Goal: Communication & Community: Answer question/provide support

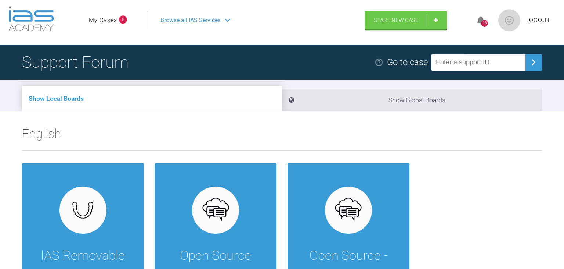
scroll to position [3, 0]
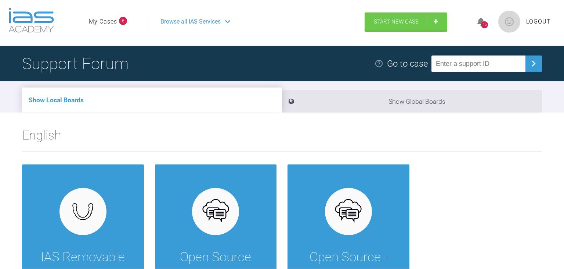
click at [105, 19] on link "My Cases" at bounding box center [103, 22] width 28 height 10
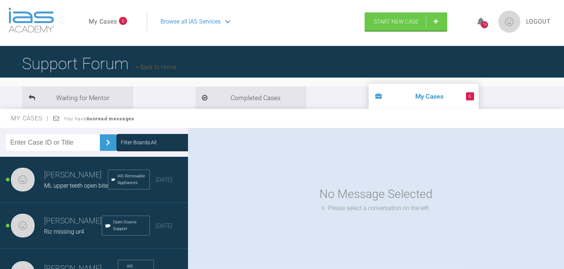
click at [131, 119] on strong "6 unread messages" at bounding box center [111, 119] width 48 height 6
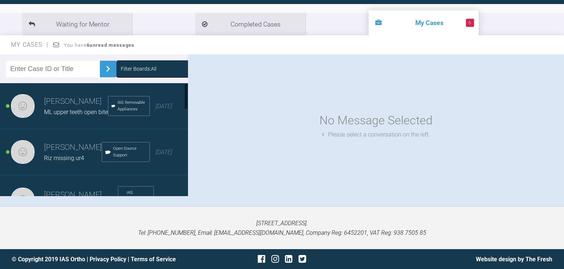
drag, startPoint x: 148, startPoint y: 193, endPoint x: 145, endPoint y: 175, distance: 18.2
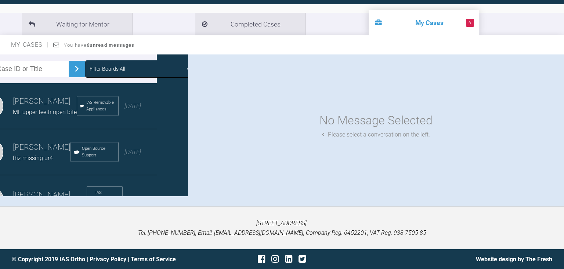
drag, startPoint x: 181, startPoint y: 68, endPoint x: 184, endPoint y: 83, distance: 14.7
click at [184, 83] on div "Filter Boards: All [PERSON_NAME] ML upper teeth open bite IAS Removable Applian…" at bounding box center [94, 124] width 188 height 141
drag, startPoint x: 180, startPoint y: 69, endPoint x: 181, endPoint y: 82, distance: 12.9
click at [181, 82] on div "Filter Boards: All [PERSON_NAME] ML upper teeth open bite IAS Removable Applian…" at bounding box center [94, 124] width 188 height 141
click at [306, 37] on div "My Cases You have 6 unread messages" at bounding box center [282, 44] width 564 height 19
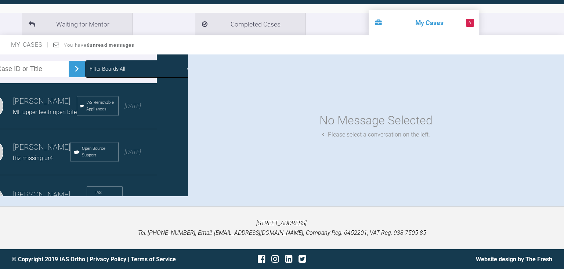
click at [369, 28] on li "6 My Cases" at bounding box center [424, 22] width 110 height 25
click at [71, 67] on img at bounding box center [77, 69] width 12 height 12
click at [29, 67] on input "text" at bounding box center [22, 69] width 94 height 17
click at [181, 75] on div "Filter Boards: All" at bounding box center [140, 68] width 110 height 17
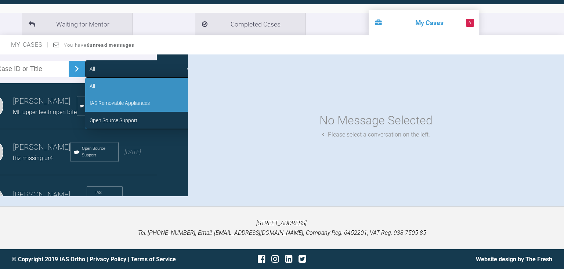
click at [166, 99] on div "IAS Removable Appliances" at bounding box center [140, 102] width 110 height 17
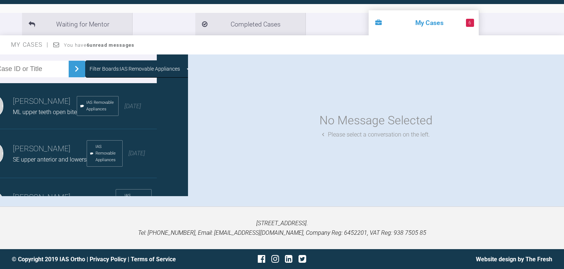
click at [187, 68] on icon at bounding box center [188, 69] width 3 height 6
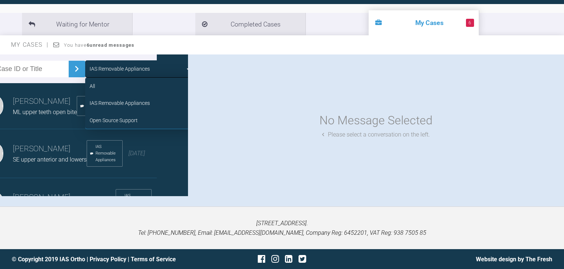
click at [171, 166] on div "IAS Removable Appliances All IAS Removable Appliances Open Source Support [PERS…" at bounding box center [94, 124] width 188 height 141
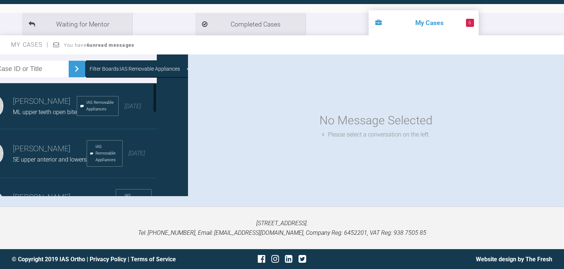
click at [30, 96] on div "[PERSON_NAME] ML upper teeth open bite IAS Removable Appliances [DATE]" at bounding box center [63, 106] width 188 height 46
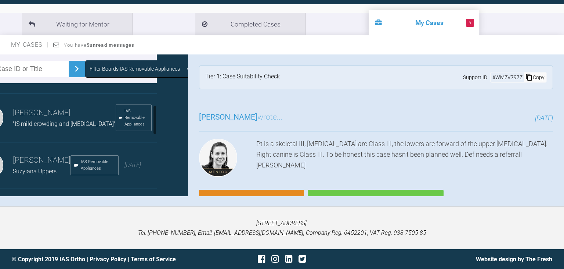
scroll to position [106, 0]
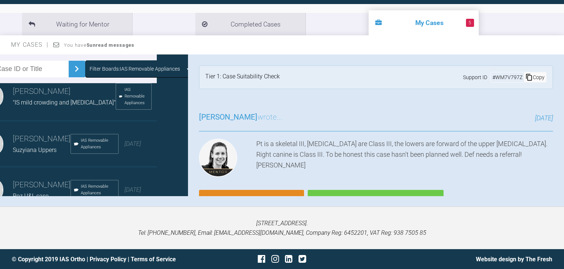
click at [30, 165] on div "[PERSON_NAME] Uppers IAS Removable Appliances [DATE]" at bounding box center [63, 144] width 188 height 46
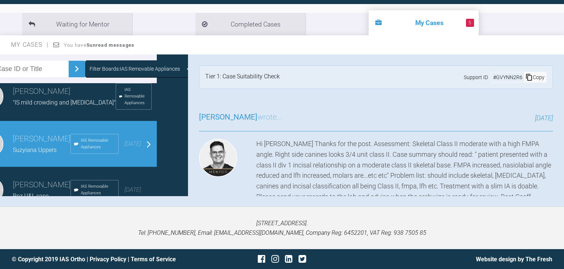
click at [555, 109] on div "[PERSON_NAME] wrote... [DATE] Hi [PERSON_NAME] Thanks for the post. Assessment:…" at bounding box center [376, 177] width 376 height 155
click at [464, 150] on div "Hi [PERSON_NAME] Thanks for the post. Assessment: Skeletal Class II moderate wi…" at bounding box center [404, 171] width 297 height 64
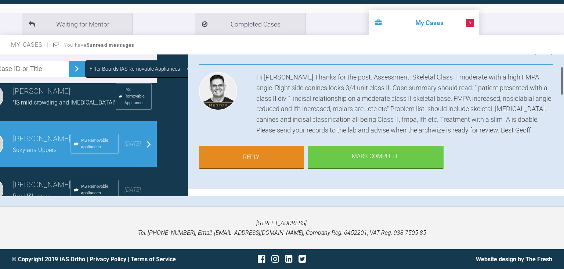
scroll to position [85, 0]
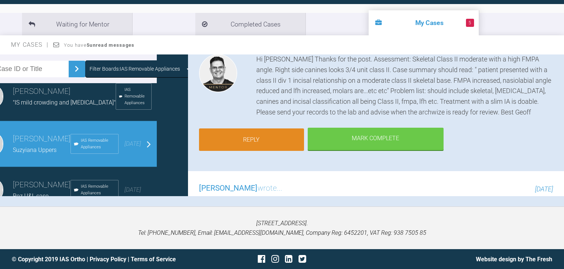
click at [287, 136] on link "Reply" at bounding box center [251, 139] width 105 height 23
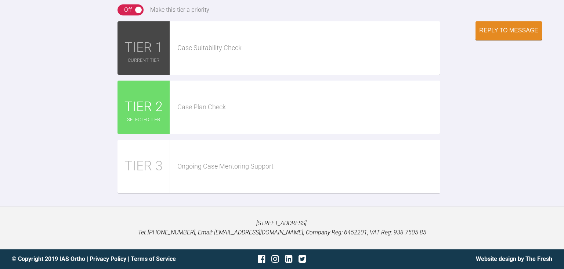
scroll to position [855, 0]
type textarea "hi i have reached a review point where to [PERSON_NAME] alligner has been worn …"
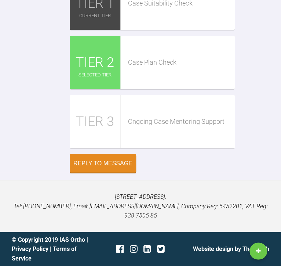
scroll to position [1300, 0]
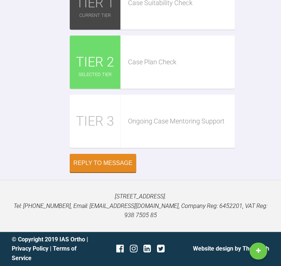
type input "C:\fakepath\DSC_0002.JPG"
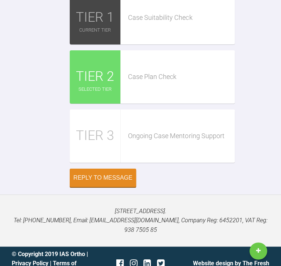
scroll to position [1317, 0]
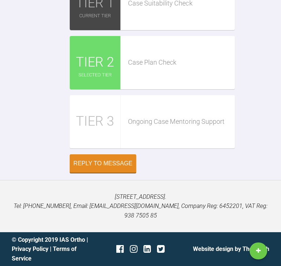
drag, startPoint x: 15, startPoint y: 13, endPoint x: -42, endPoint y: 14, distance: 56.6
drag, startPoint x: 34, startPoint y: 12, endPoint x: -39, endPoint y: 12, distance: 73.1
click at [257, 249] on link "New Case" at bounding box center [259, 250] width 18 height 17
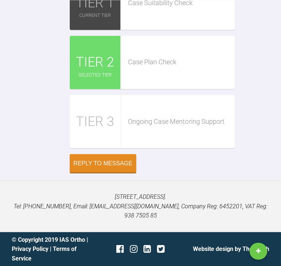
scroll to position [1186, 0]
type textarea "hi i have completed treatment with [PERSON_NAME] alligner for a couple of month…"
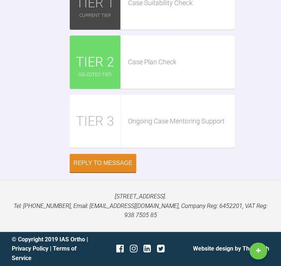
scroll to position [1261, 0]
type input "C:\fakepath\DSC_0002.JPG"
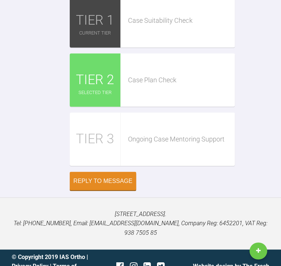
scroll to position [1701, 0]
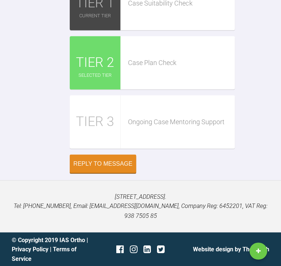
scroll to position [2417, 0]
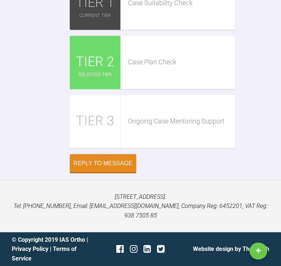
scroll to position [2172, 0]
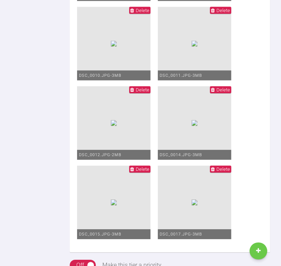
scroll to position [1231, 0]
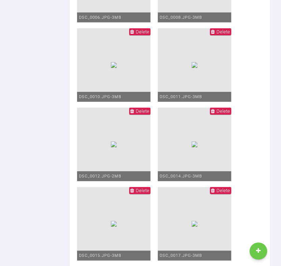
scroll to position [0, 0]
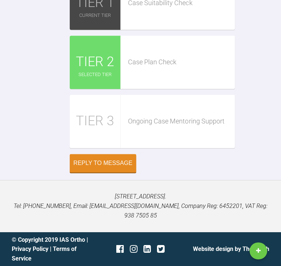
scroll to position [2447, 0]
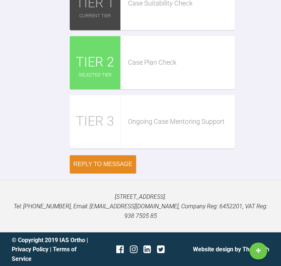
type textarea "hi i have completed treatment with [PERSON_NAME] alligner for a couple of month…"
click at [87, 169] on button "Reply to Message" at bounding box center [103, 164] width 66 height 18
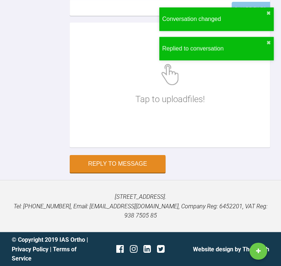
scroll to position [1381, 0]
